Goal: Information Seeking & Learning: Check status

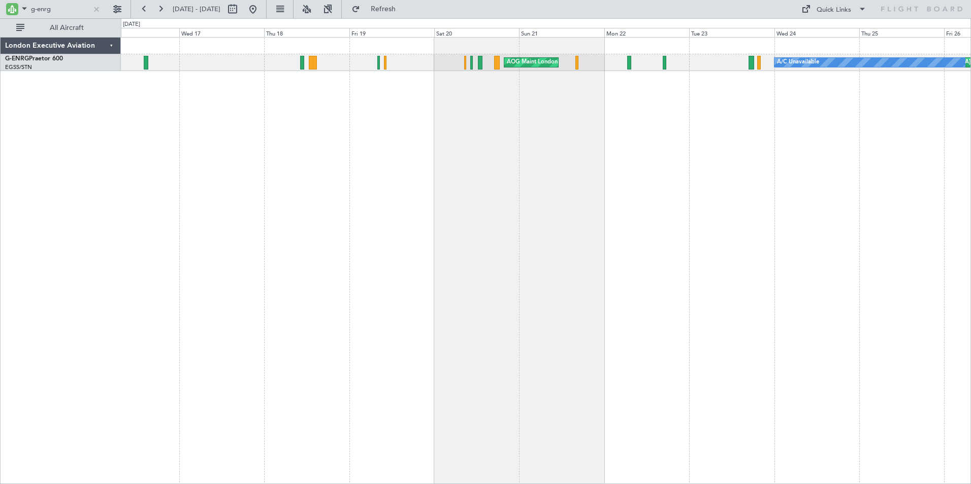
click at [568, 312] on div "Unplanned Maint [GEOGRAPHIC_DATA] ([GEOGRAPHIC_DATA]) A/C Unavailable AOG Maint…" at bounding box center [546, 260] width 850 height 447
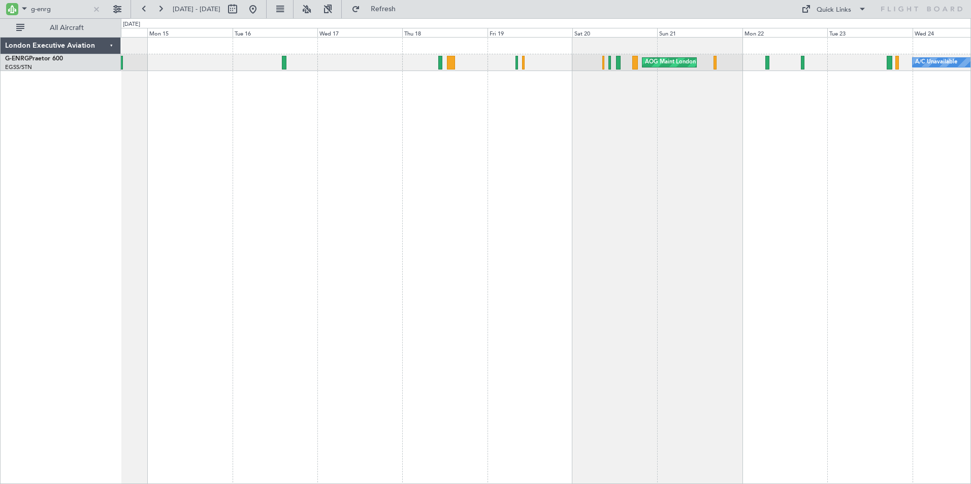
click at [331, 118] on div "Unplanned Maint [GEOGRAPHIC_DATA] ([GEOGRAPHIC_DATA]) A/C Unavailable AOG Maint…" at bounding box center [546, 260] width 850 height 447
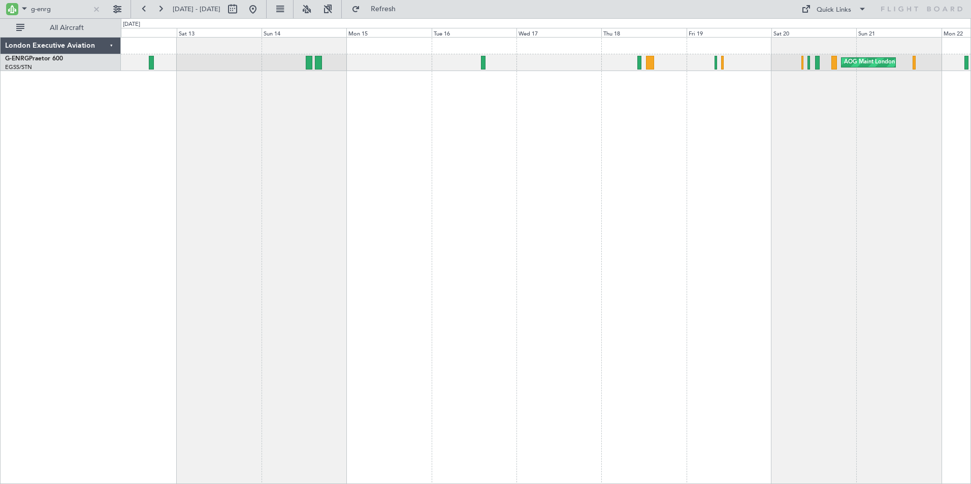
click at [489, 121] on div "AOG Maint London (Stansted) A/C Unavailable Unplanned Maint London (Stansted) N…" at bounding box center [546, 260] width 850 height 447
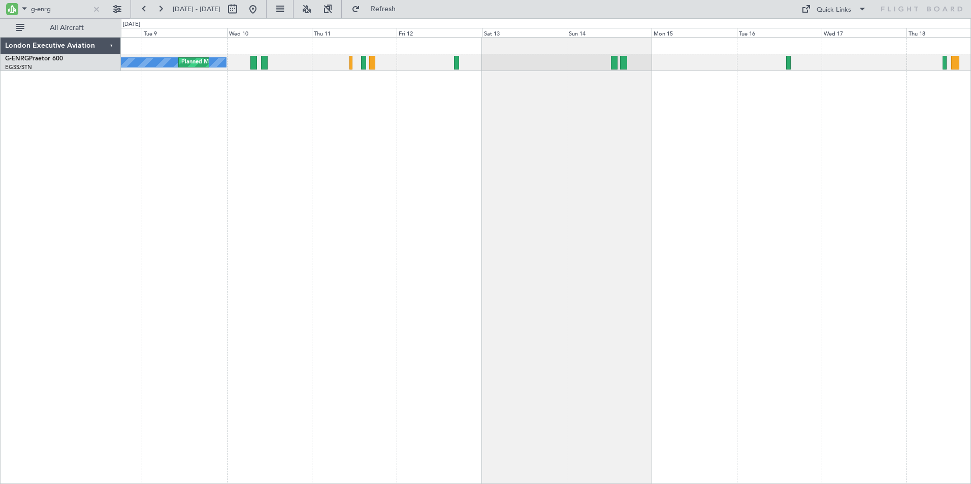
click at [478, 133] on div "No Crew Planned Maint London (Stansted) AOG Maint London (Stansted)" at bounding box center [546, 260] width 850 height 447
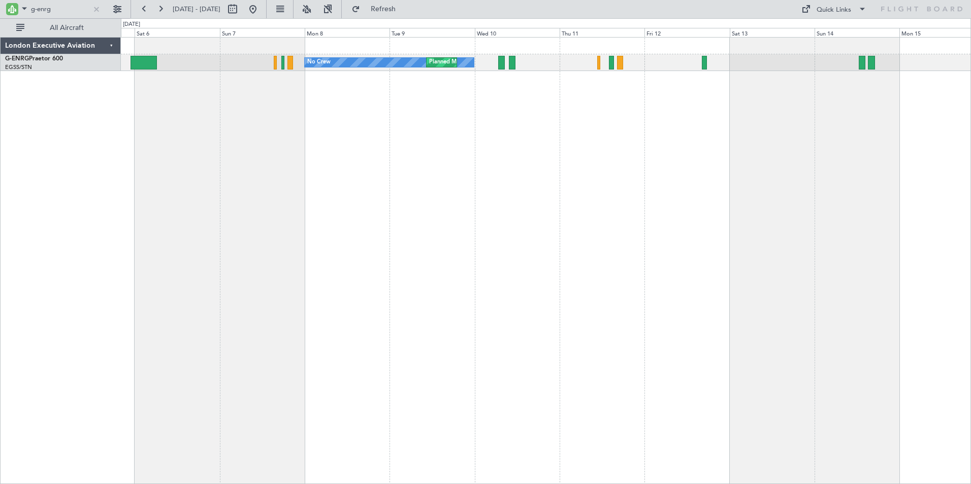
click at [535, 133] on div "No Crew Planned Maint London (Stansted)" at bounding box center [546, 260] width 850 height 447
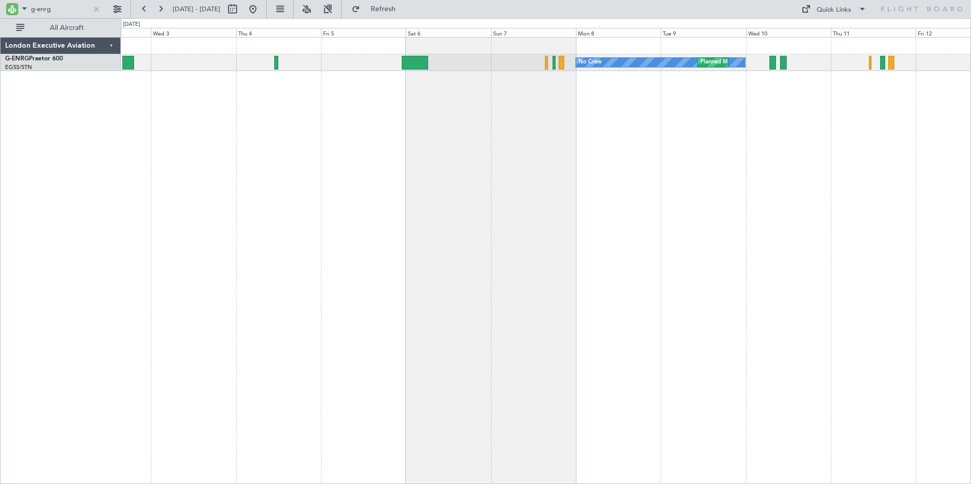
click at [531, 142] on div "No Crew Planned Maint London (Stansted)" at bounding box center [546, 260] width 850 height 447
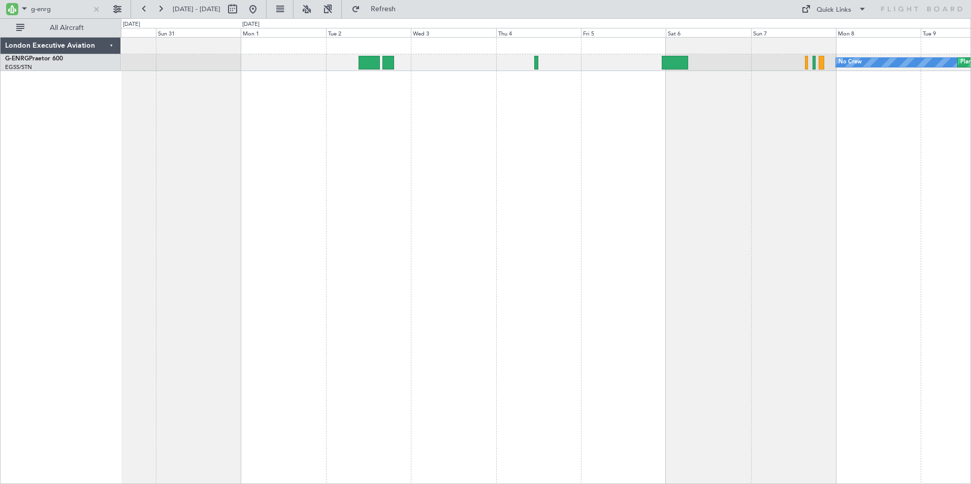
click at [496, 134] on div "No Crew Planned Maint London (Stansted)" at bounding box center [546, 260] width 850 height 447
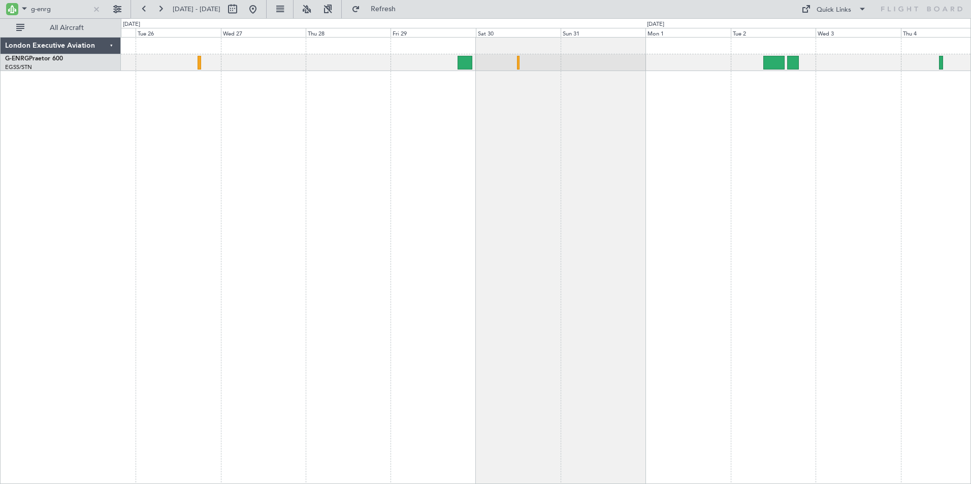
click at [624, 165] on div at bounding box center [546, 260] width 850 height 447
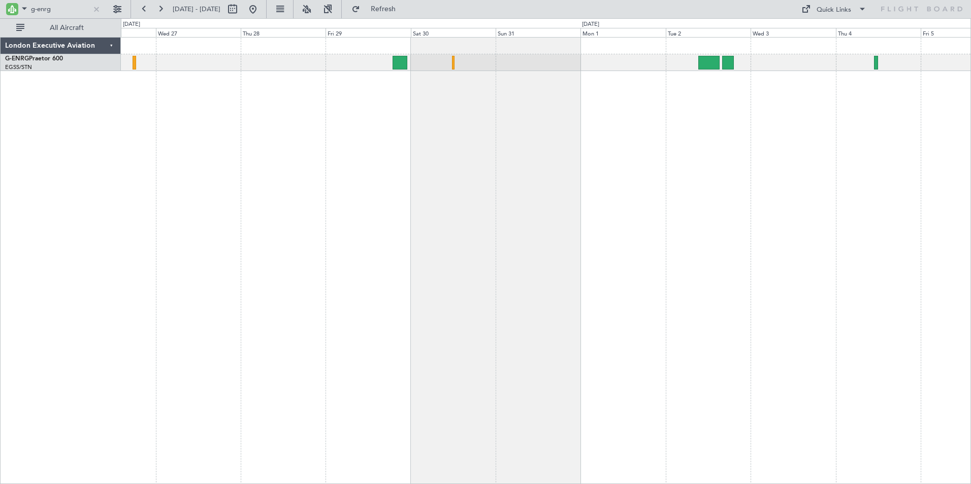
click at [327, 115] on div "No Crew" at bounding box center [546, 260] width 850 height 447
click at [54, 6] on input "g-enrg" at bounding box center [60, 9] width 58 height 15
drag, startPoint x: 24, startPoint y: 6, endPoint x: -2, endPoint y: -2, distance: 27.6
click at [0, 0] on html "g-enrg 26 Aug 2025 - 05 Sep 2025 Refresh Quick Links All Aircraft No Crew Londo…" at bounding box center [485, 242] width 971 height 484
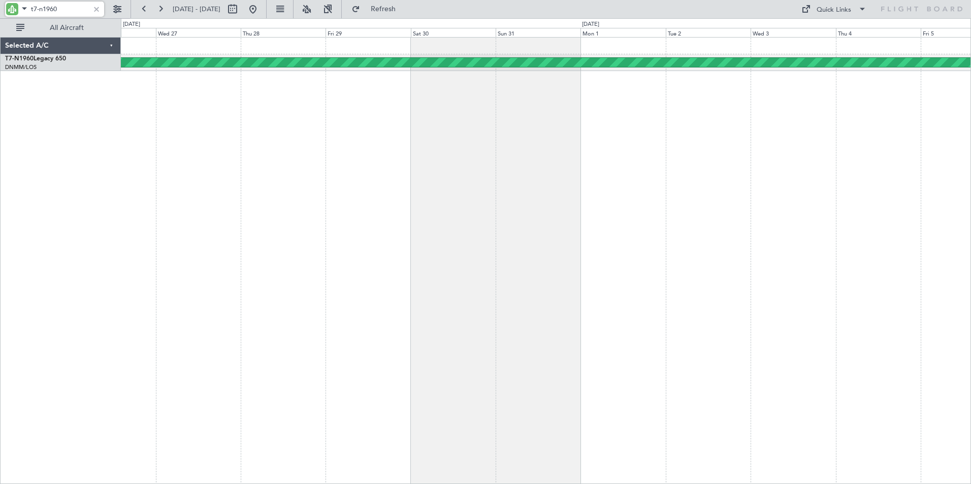
type input "t7-n1960"
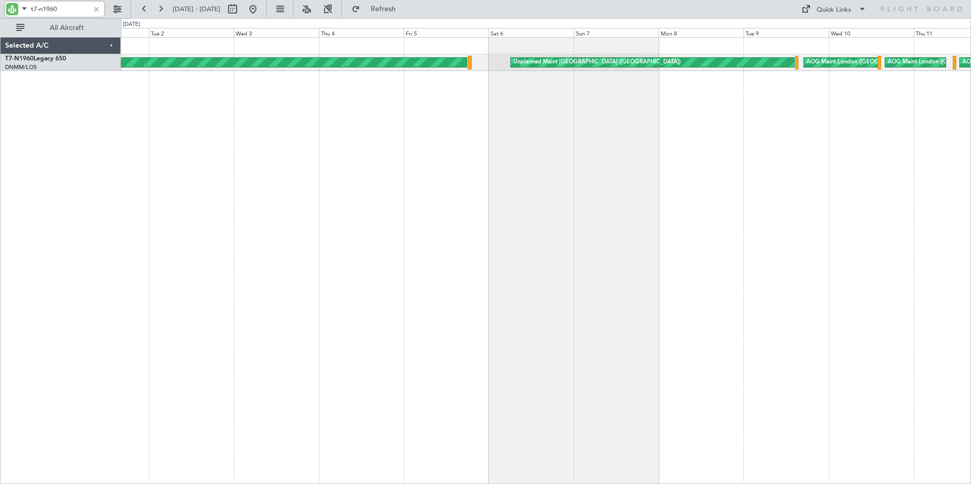
click at [183, 153] on div "Planned Maint London (Stansted) Unplanned Maint London (Stansted) AOG Maint Lon…" at bounding box center [546, 260] width 850 height 447
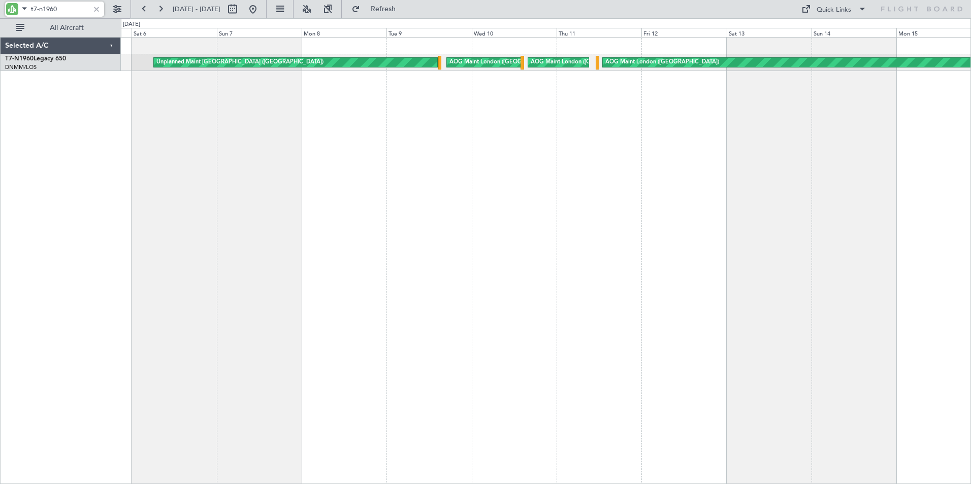
click at [215, 171] on div "Unplanned Maint London (Stansted) AOG Maint London (Stansted) AOG Maint London …" at bounding box center [546, 260] width 850 height 447
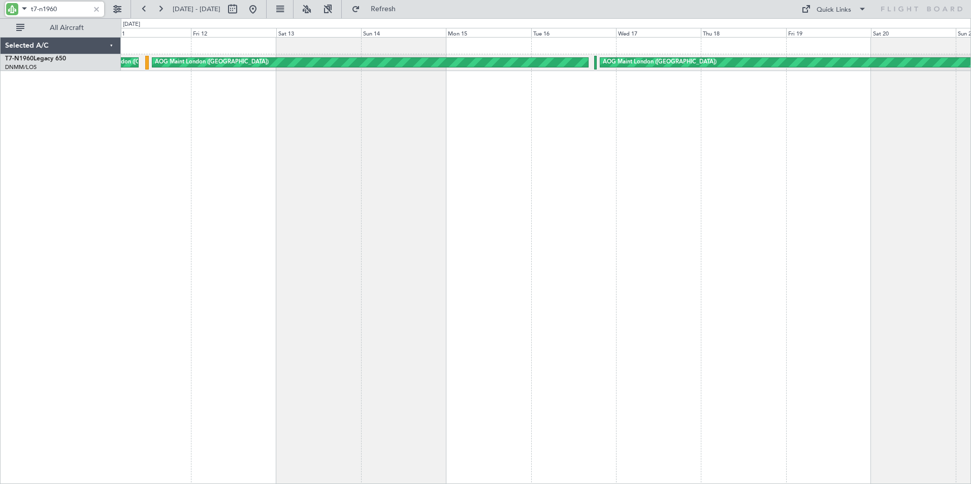
click at [415, 154] on div "AOG Maint London (Stansted) AOG Maint London (Stansted) AOG Maint London (Stans…" at bounding box center [546, 260] width 850 height 447
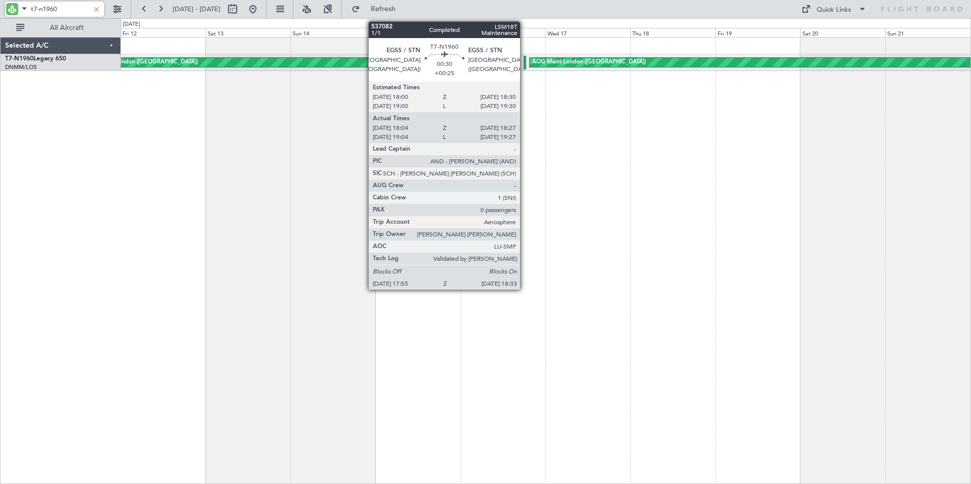
click at [525, 64] on div at bounding box center [525, 63] width 3 height 14
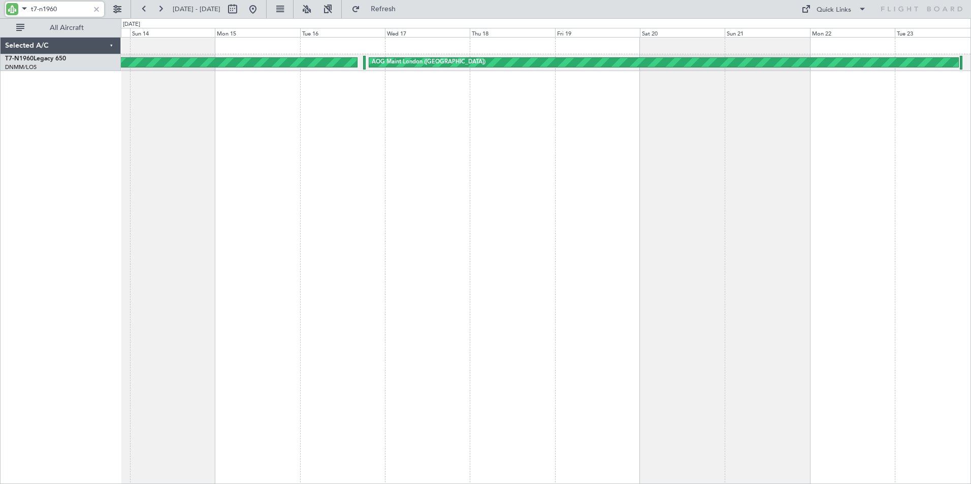
click at [288, 126] on div "AOG Maint London (Stansted) AOG Maint London (Stansted)" at bounding box center [546, 260] width 850 height 447
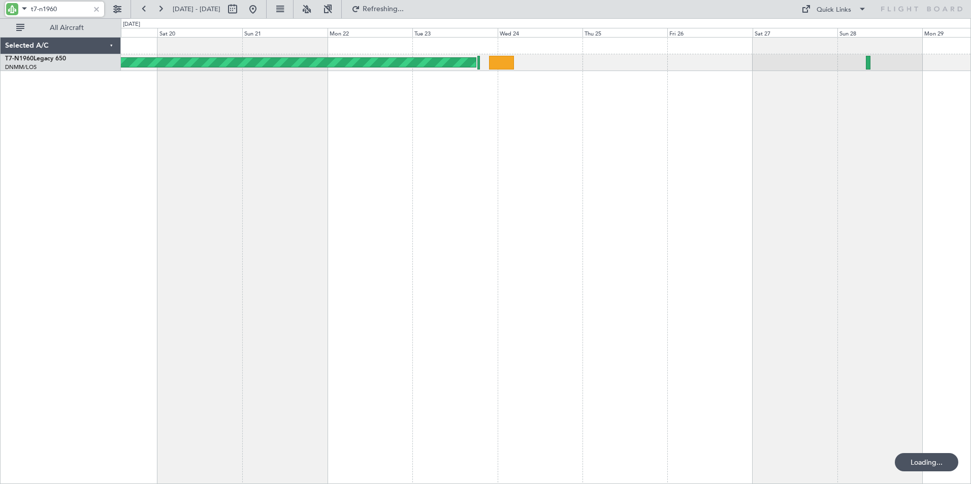
click at [316, 118] on div "AOG Maint London (Stansted)" at bounding box center [546, 260] width 850 height 447
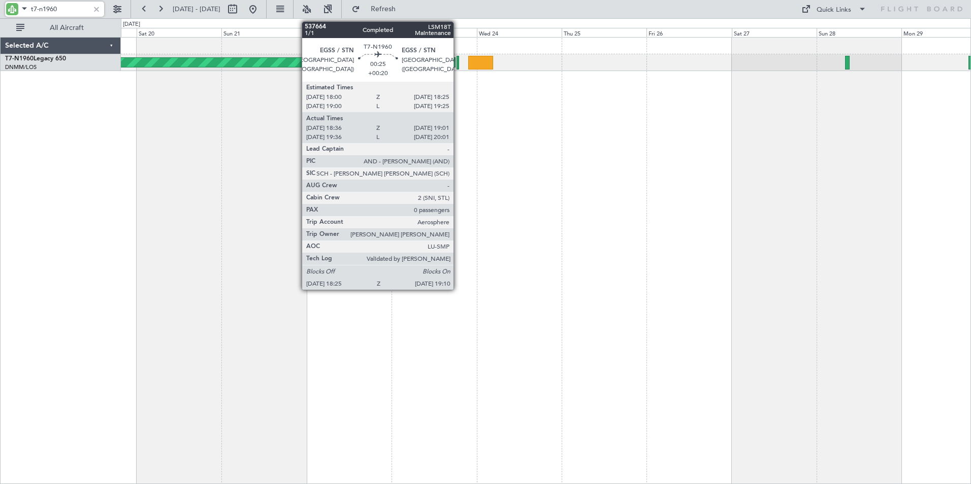
click at [458, 64] on div at bounding box center [458, 63] width 3 height 14
